Goal: Task Accomplishment & Management: Manage account settings

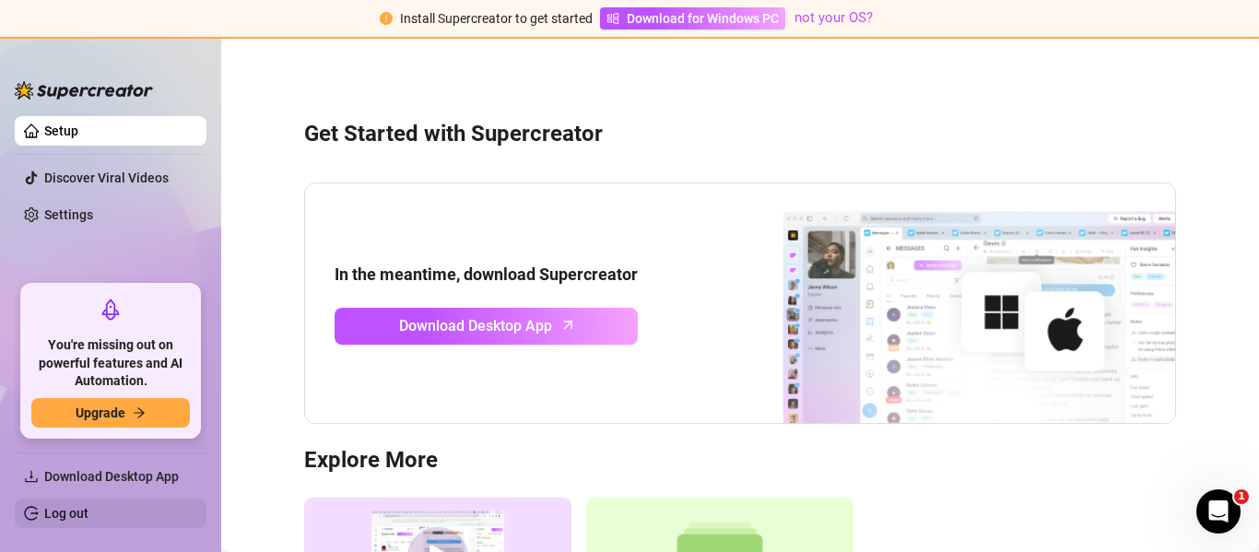
click at [64, 506] on link "Log out" at bounding box center [66, 513] width 44 height 15
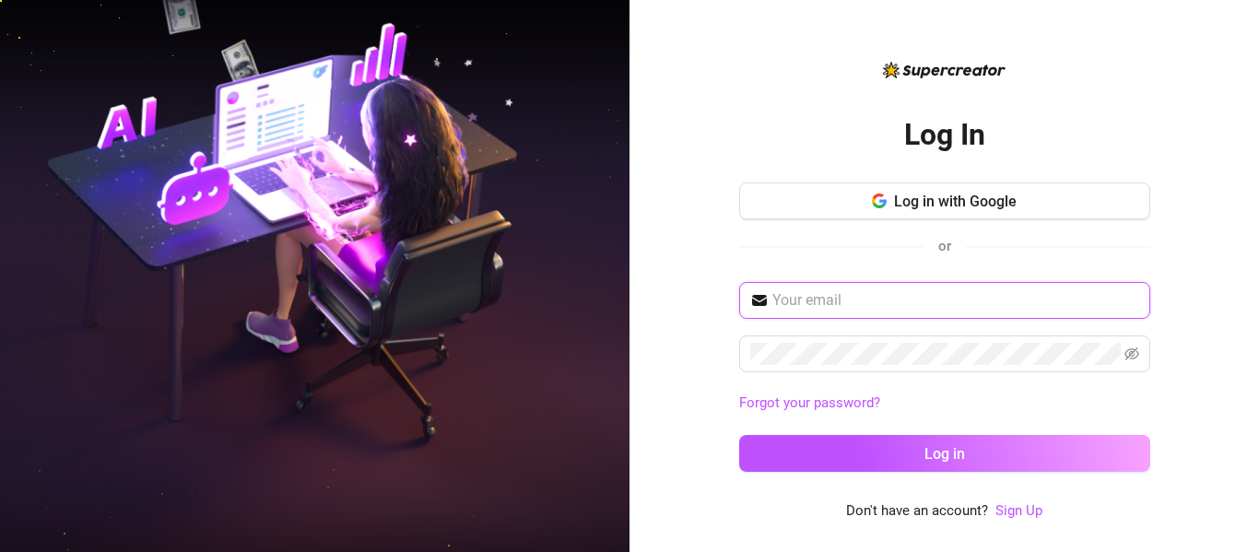
paste input "[EMAIL_ADDRESS][DOMAIN_NAME]:meriamodon1201!"
click at [1068, 308] on input "text" at bounding box center [955, 300] width 367 height 22
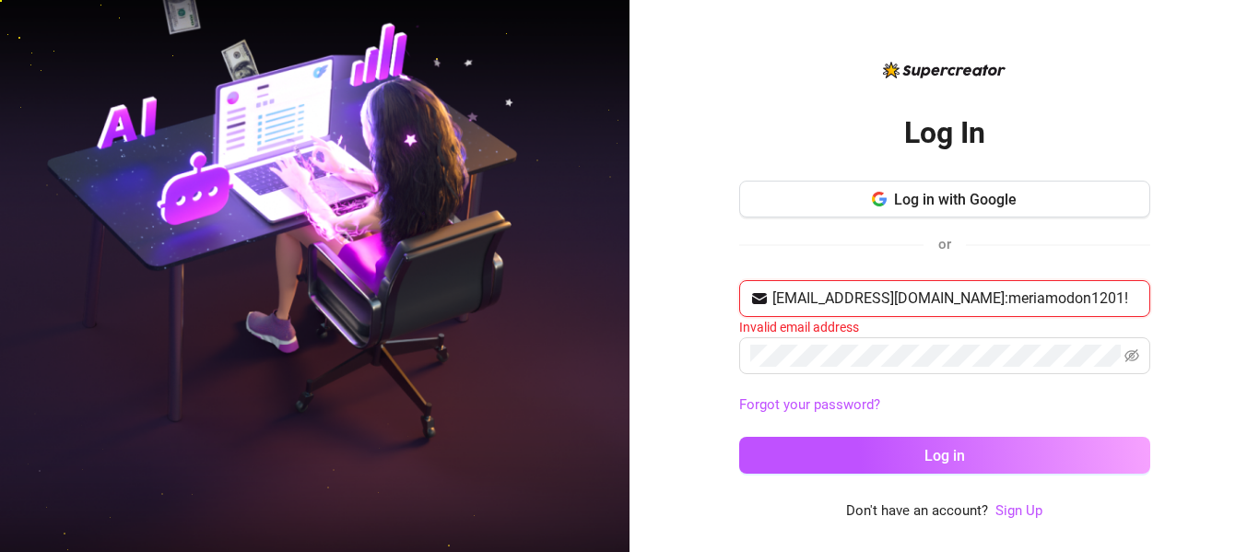
drag, startPoint x: 943, startPoint y: 299, endPoint x: 1194, endPoint y: 307, distance: 250.9
click at [1194, 307] on div "Log In Log in with Google or [EMAIL_ADDRESS][DOMAIN_NAME]:meriamodon1201! Inval…" at bounding box center [945, 276] width 630 height 552
click at [1114, 294] on input "[EMAIL_ADDRESS][DOMAIN_NAME]:" at bounding box center [955, 299] width 367 height 22
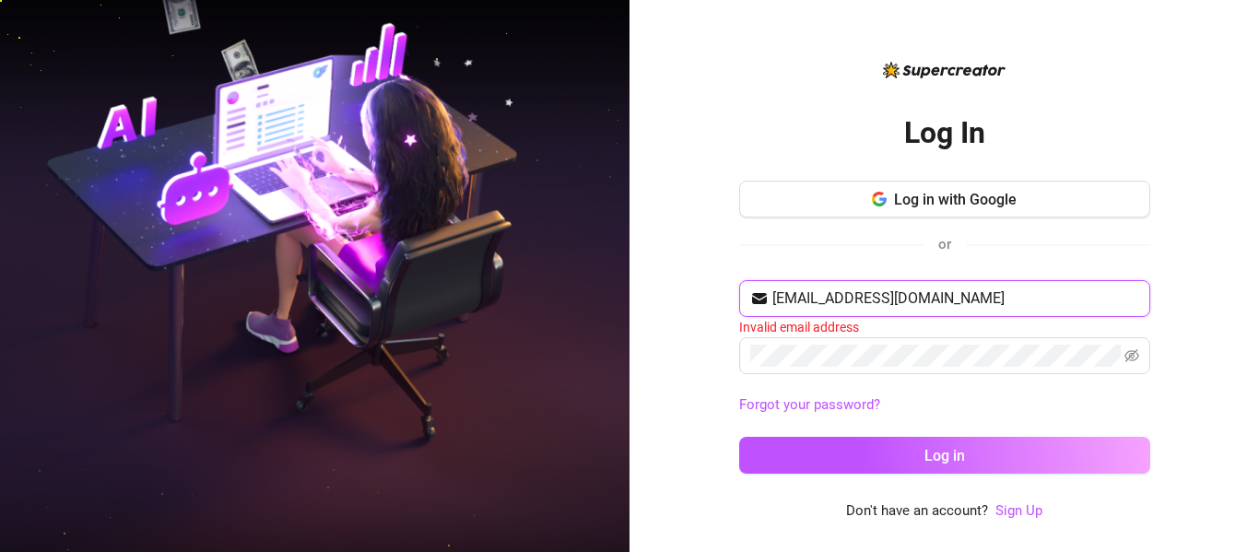
type input "[EMAIL_ADDRESS][DOMAIN_NAME]"
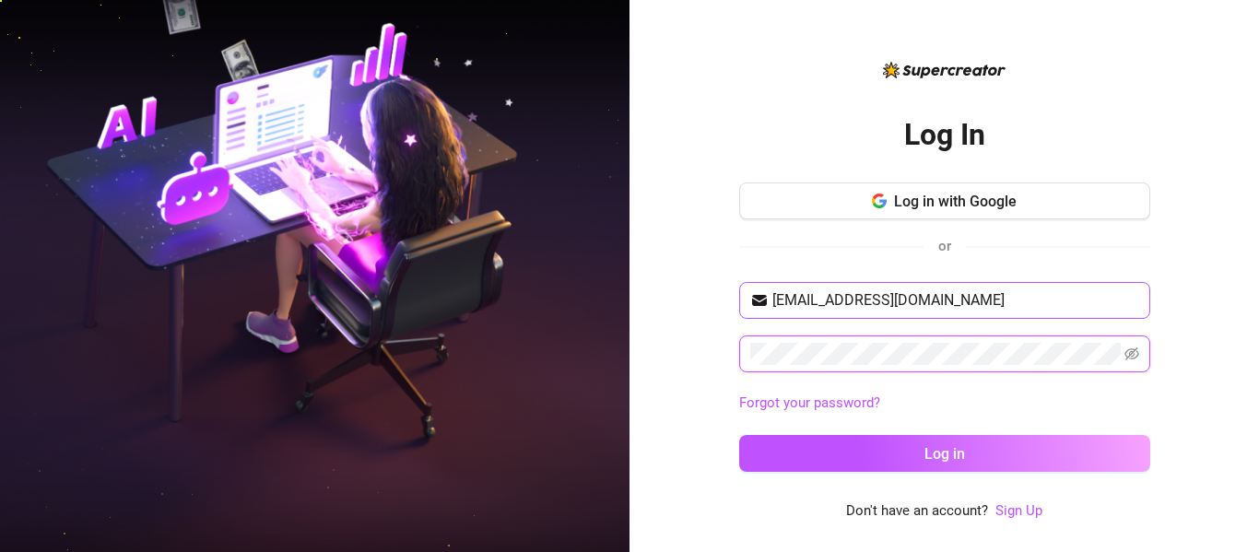
click at [739, 435] on button "Log in" at bounding box center [944, 453] width 411 height 37
